Goal: Use online tool/utility: Utilize a website feature to perform a specific function

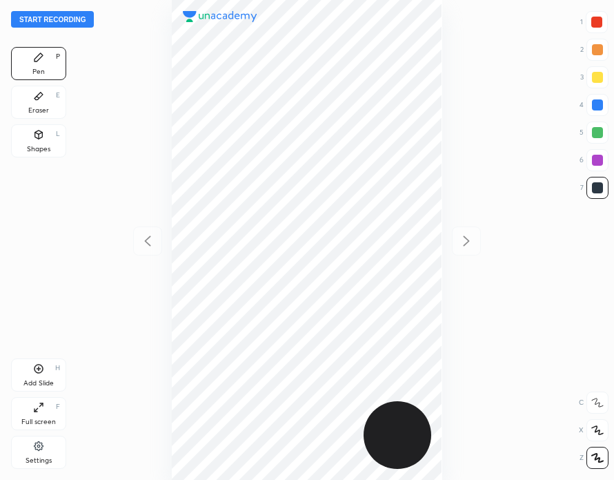
scroll to position [480, 393]
click at [73, 19] on button "Start recording" at bounding box center [52, 19] width 83 height 17
click at [48, 110] on div "Eraser E" at bounding box center [38, 102] width 55 height 33
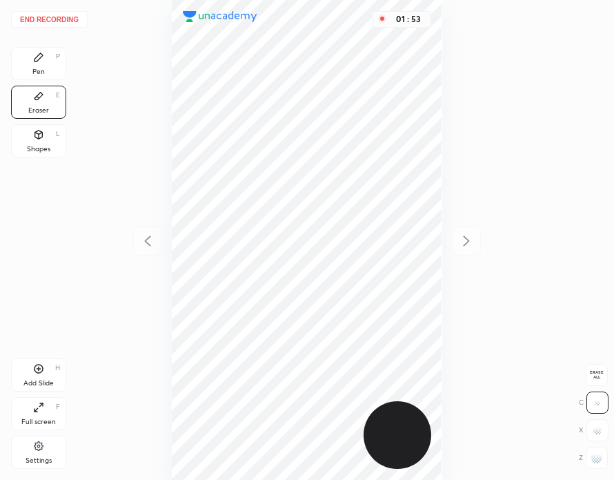
click at [41, 66] on div "Pen P" at bounding box center [38, 63] width 55 height 33
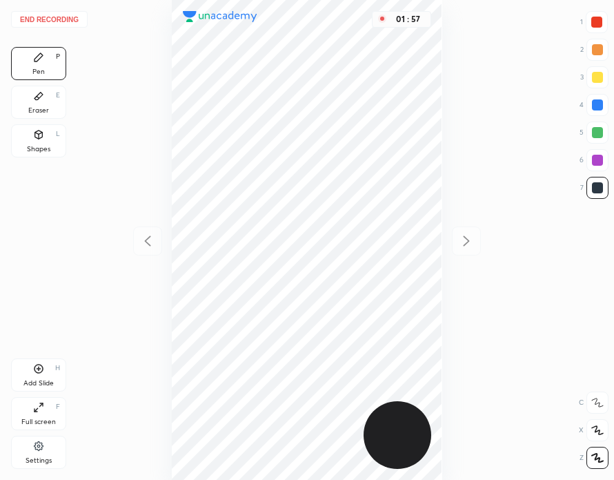
click at [42, 371] on icon at bounding box center [39, 368] width 9 height 9
click at [50, 95] on div "Eraser E" at bounding box center [38, 102] width 55 height 33
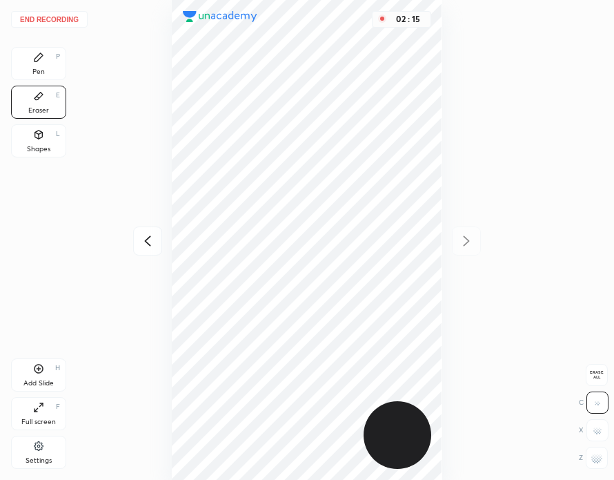
click at [52, 66] on div "Pen P" at bounding box center [38, 63] width 55 height 33
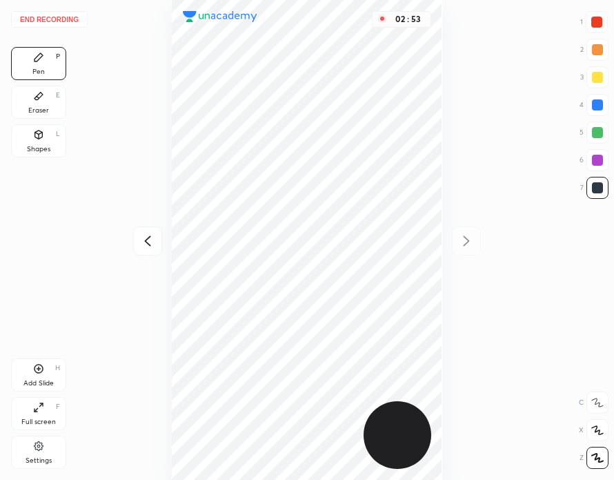
click at [602, 27] on div at bounding box center [597, 22] width 11 height 11
click at [61, 23] on button "End recording" at bounding box center [49, 19] width 77 height 17
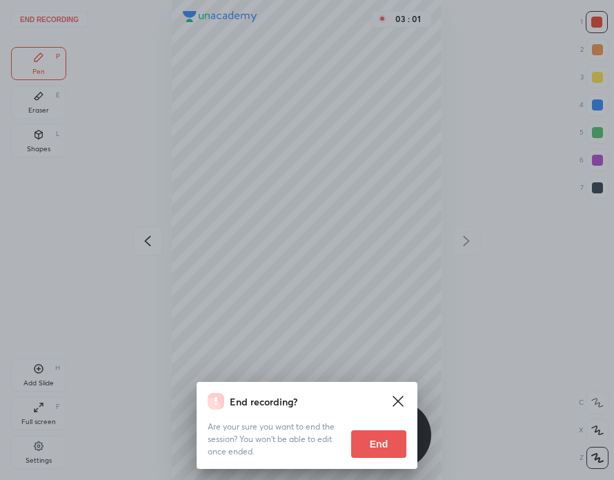
click at [387, 445] on button "End" at bounding box center [378, 444] width 55 height 28
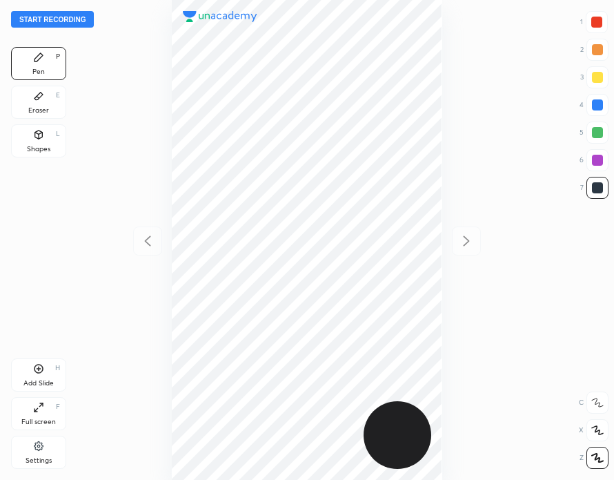
scroll to position [480, 393]
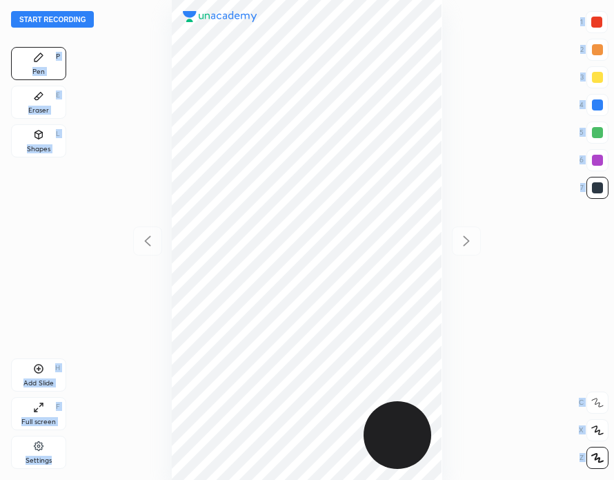
drag, startPoint x: 1, startPoint y: 409, endPoint x: -23, endPoint y: 358, distance: 56.5
click at [0, 0] on html "Start recording 1 2 3 4 5 6 7 R O A L C X Z Erase all C X Z Pen P Eraser E Shap…" at bounding box center [307, 0] width 614 height 0
click at [38, 228] on div "Pen P Eraser E Shapes L Add Slide H Full screen F Settings" at bounding box center [38, 260] width 55 height 427
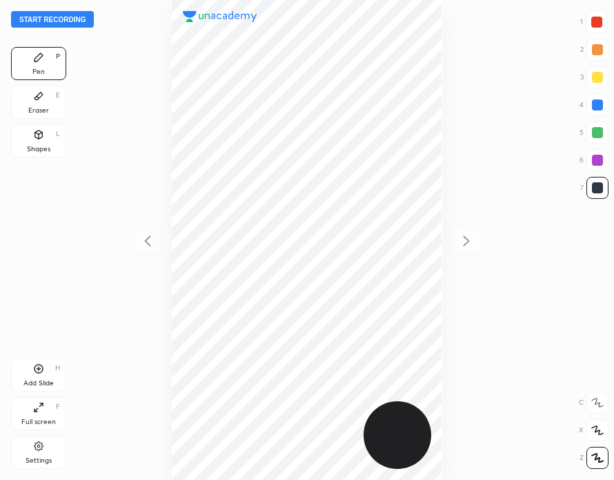
click at [69, 17] on button "Start recording" at bounding box center [52, 19] width 83 height 17
